Goal: Information Seeking & Learning: Learn about a topic

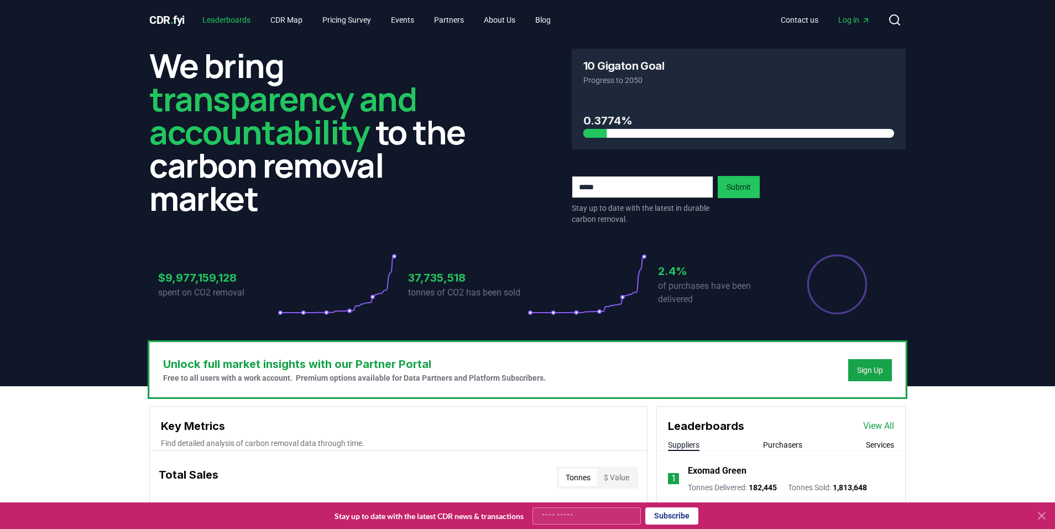
click at [248, 17] on link "Leaderboards" at bounding box center [227, 20] width 66 height 20
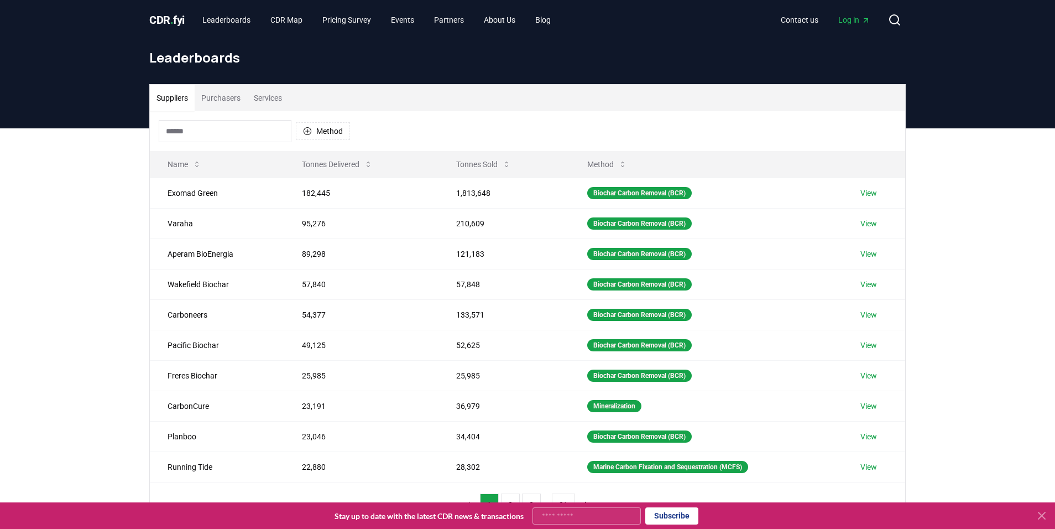
click at [215, 124] on input at bounding box center [225, 131] width 133 height 22
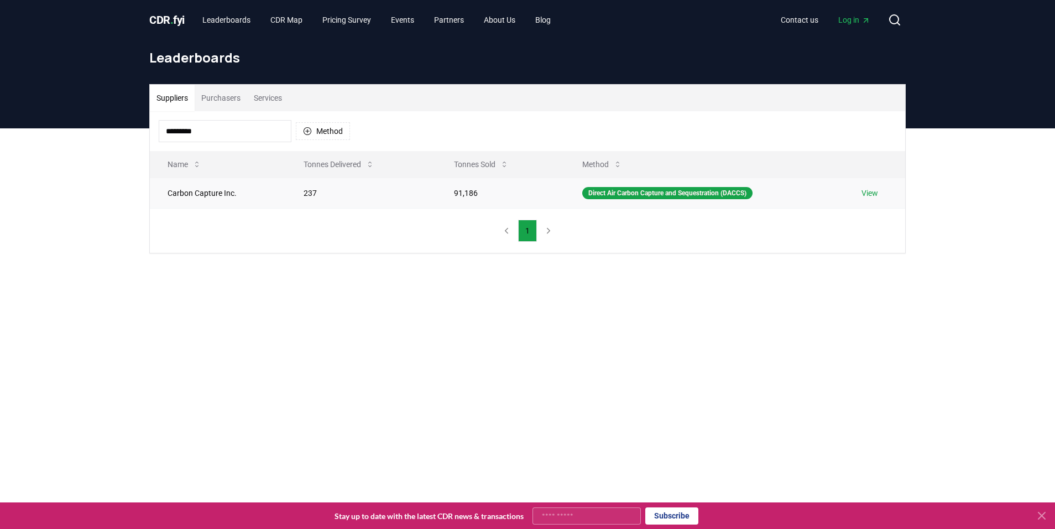
type input "*********"
click at [194, 193] on td "Carbon Capture Inc." at bounding box center [218, 193] width 136 height 30
click at [193, 196] on td "Carbon Capture Inc." at bounding box center [218, 193] width 136 height 30
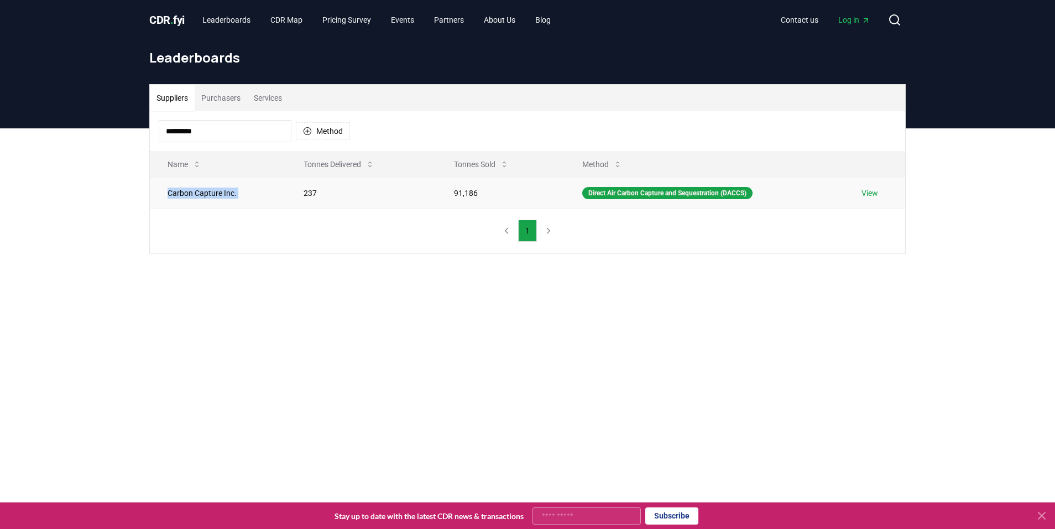
click at [193, 196] on td "Carbon Capture Inc." at bounding box center [218, 193] width 136 height 30
copy td "Carbon Capture Inc."
click at [897, 25] on icon at bounding box center [894, 19] width 13 height 13
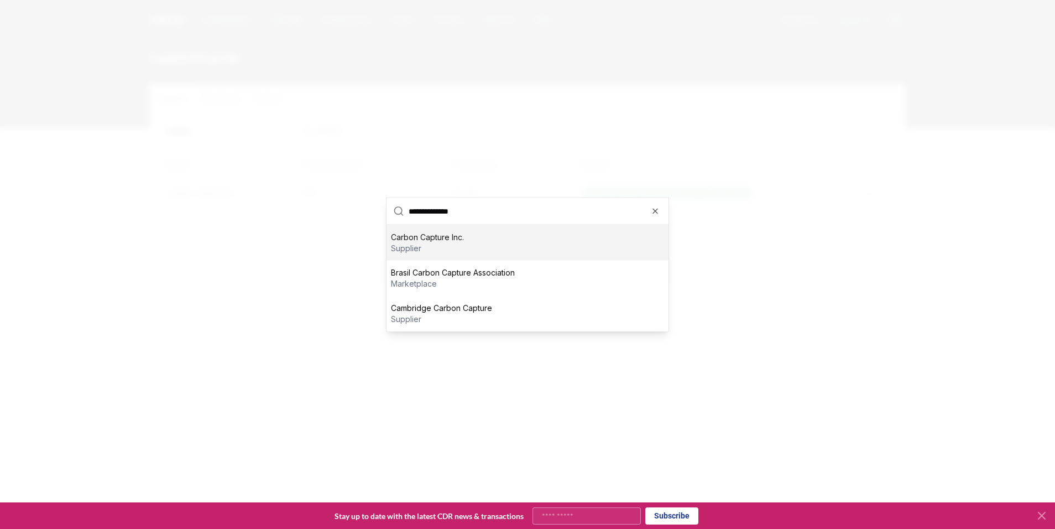
type input "**********"
click at [501, 257] on div "Carbon Capture Inc. supplier" at bounding box center [528, 242] width 282 height 35
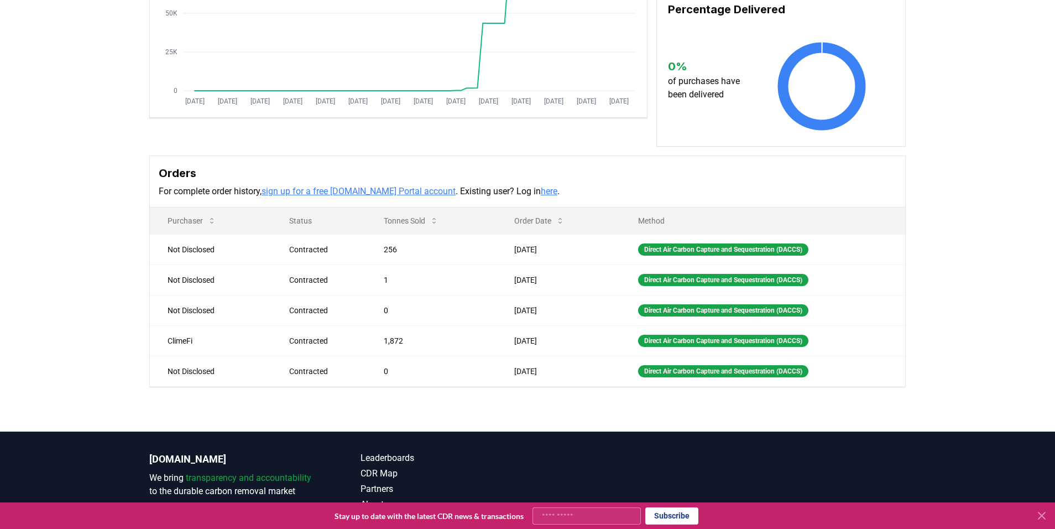
scroll to position [217, 0]
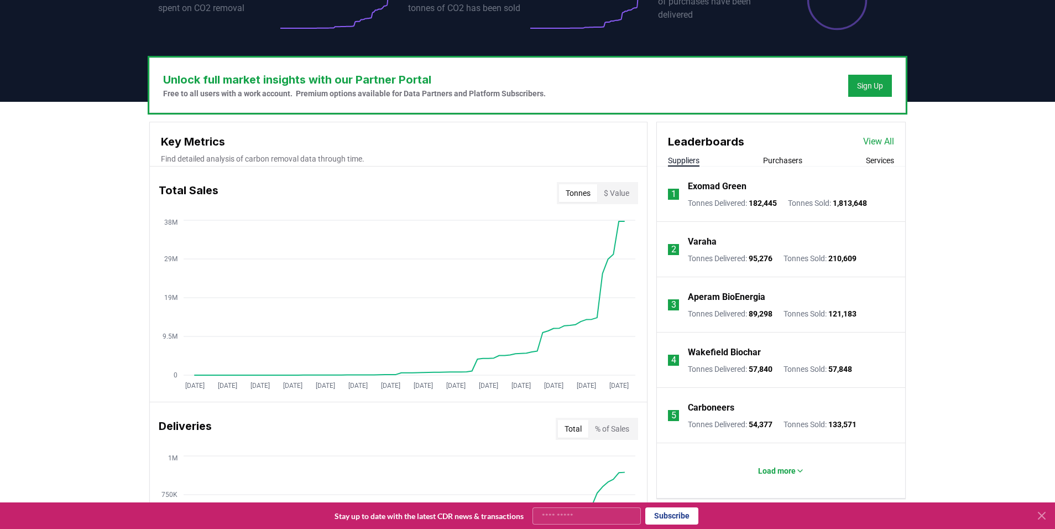
scroll to position [609, 0]
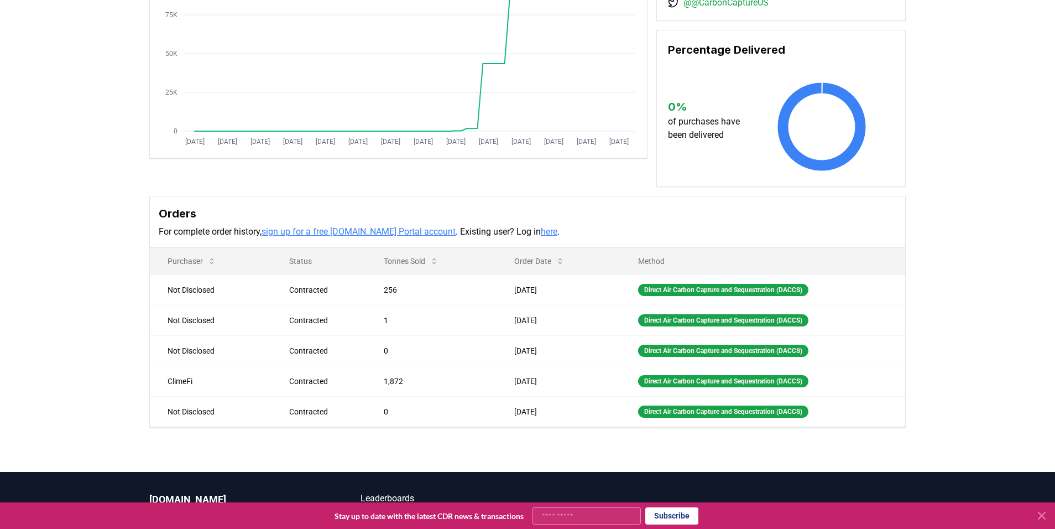
scroll to position [265, 0]
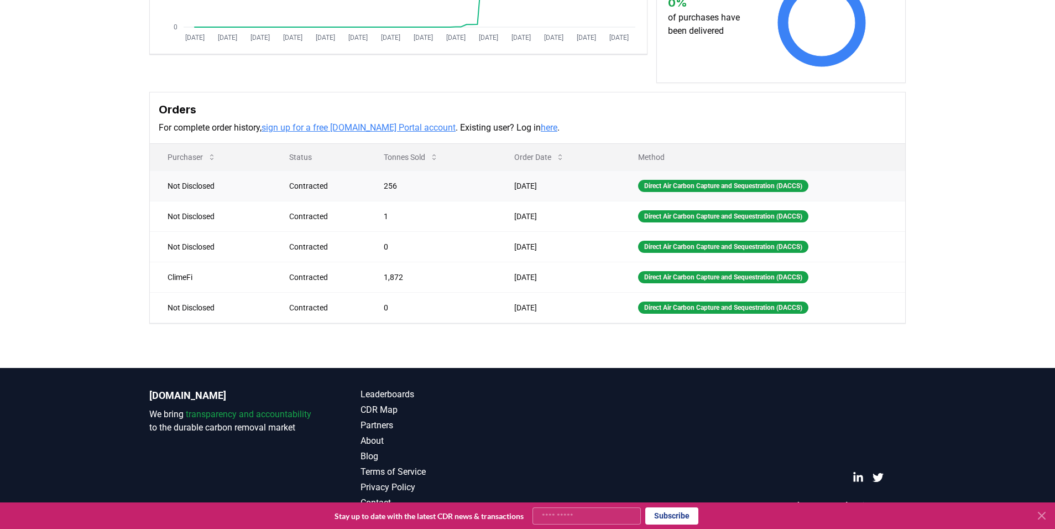
click at [383, 189] on td "256" at bounding box center [431, 185] width 131 height 30
click at [383, 131] on link "sign up for a free [DOMAIN_NAME] Portal account" at bounding box center [359, 127] width 194 height 11
